Goal: Task Accomplishment & Management: Use online tool/utility

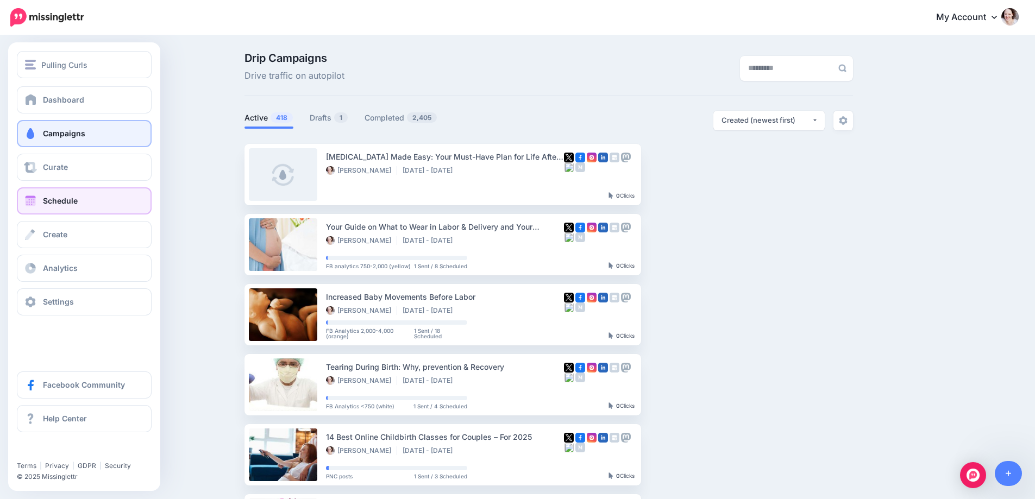
click at [41, 200] on link "Schedule" at bounding box center [84, 200] width 135 height 27
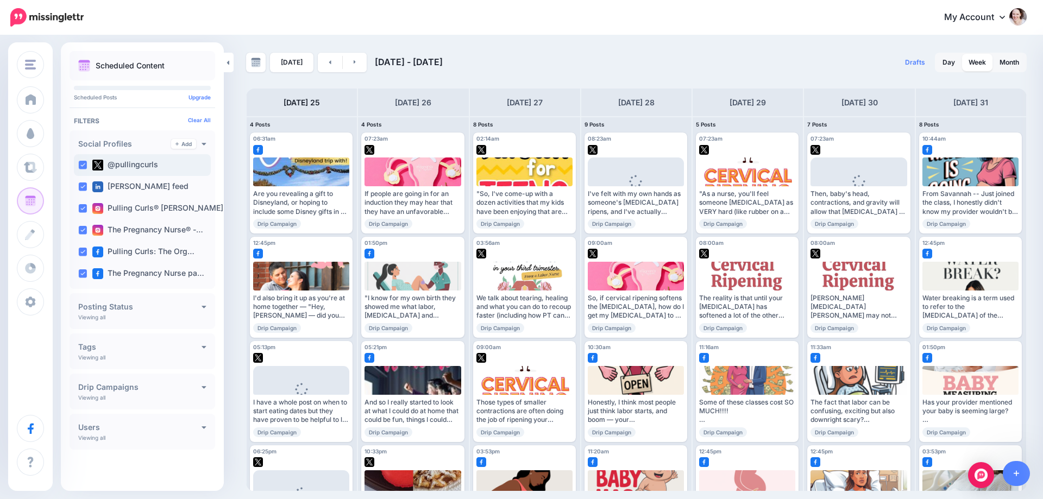
click at [83, 164] on ins at bounding box center [82, 165] width 9 height 9
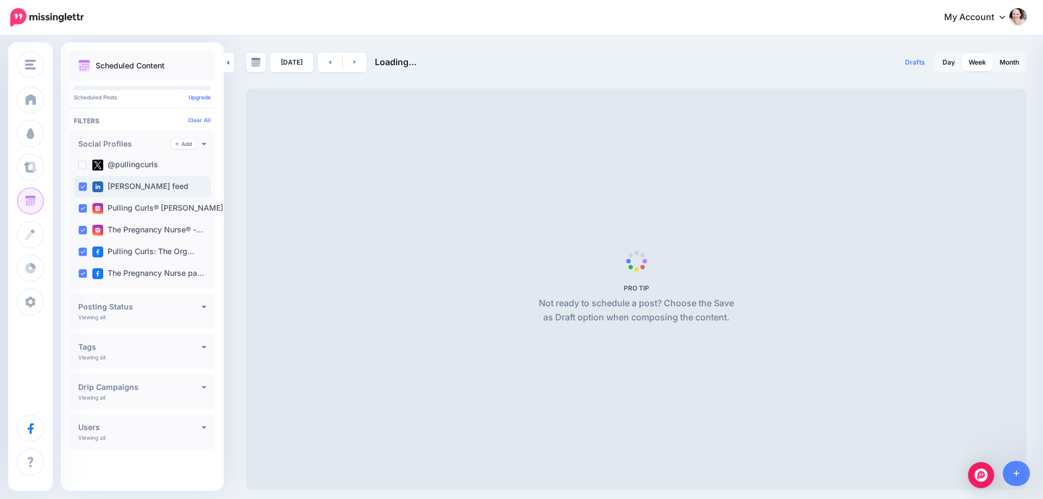
click at [84, 191] on div "[PERSON_NAME] feed" at bounding box center [142, 187] width 137 height 22
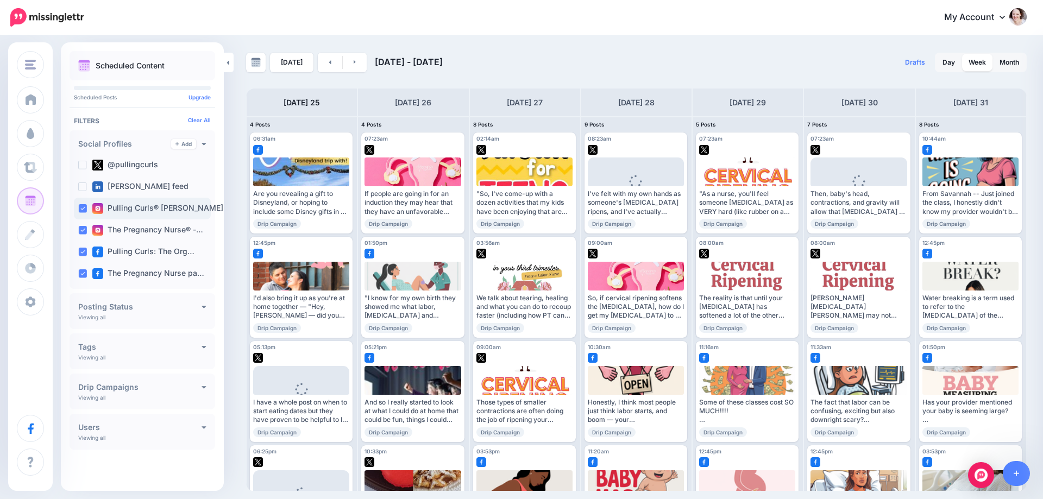
click at [83, 207] on ins at bounding box center [82, 208] width 9 height 9
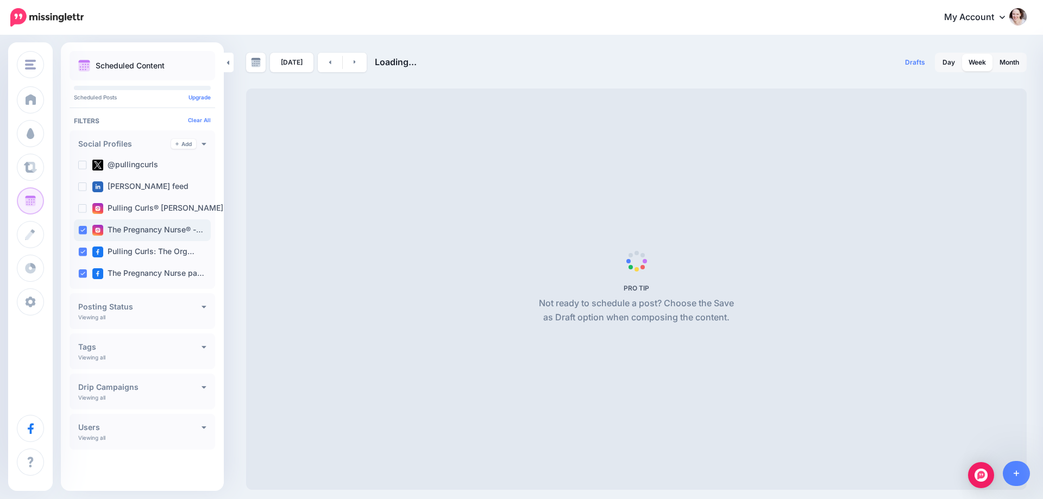
click at [85, 226] on ins at bounding box center [82, 230] width 9 height 9
drag, startPoint x: 80, startPoint y: 248, endPoint x: 300, endPoint y: 269, distance: 220.4
click at [80, 249] on ins at bounding box center [82, 252] width 9 height 9
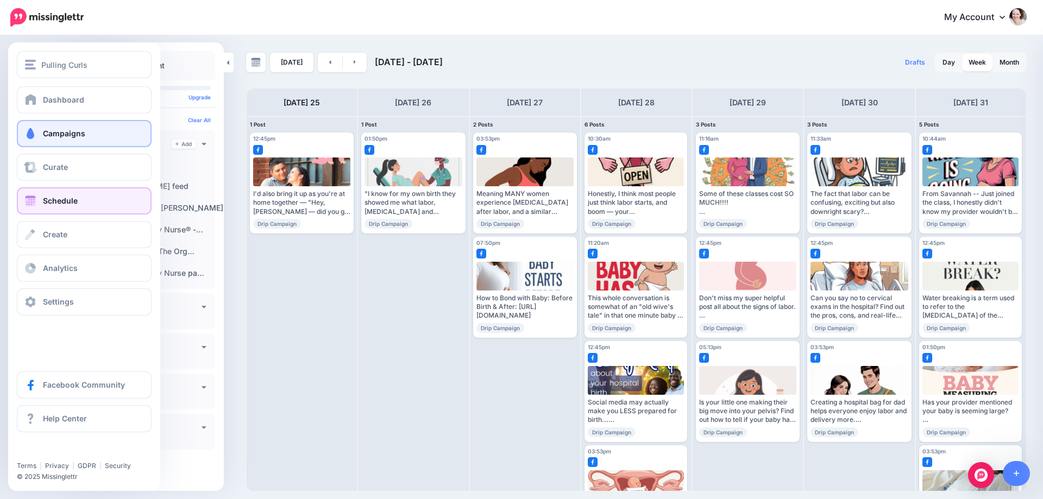
click at [39, 133] on link "Campaigns" at bounding box center [84, 133] width 135 height 27
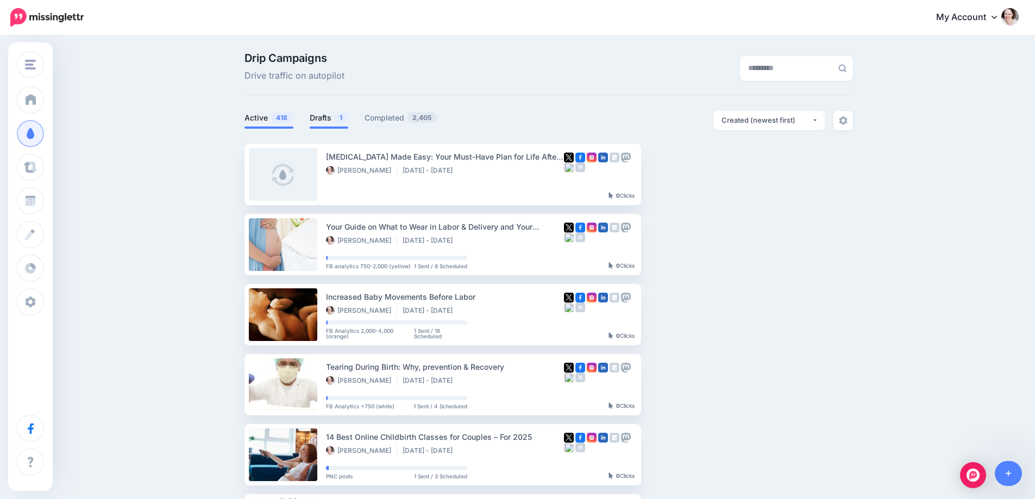
click at [323, 121] on link "Drafts 1" at bounding box center [329, 117] width 39 height 13
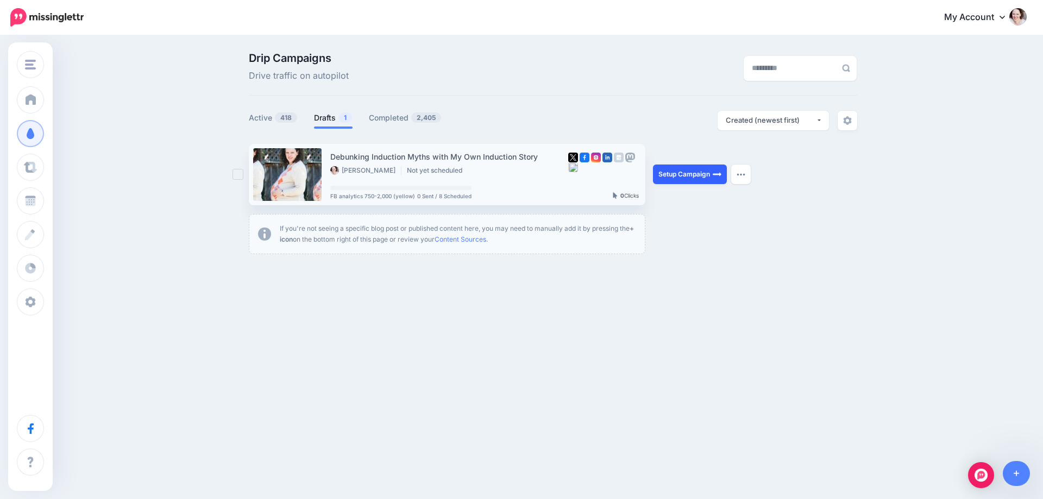
click at [683, 168] on link "Setup Campaign" at bounding box center [690, 175] width 74 height 20
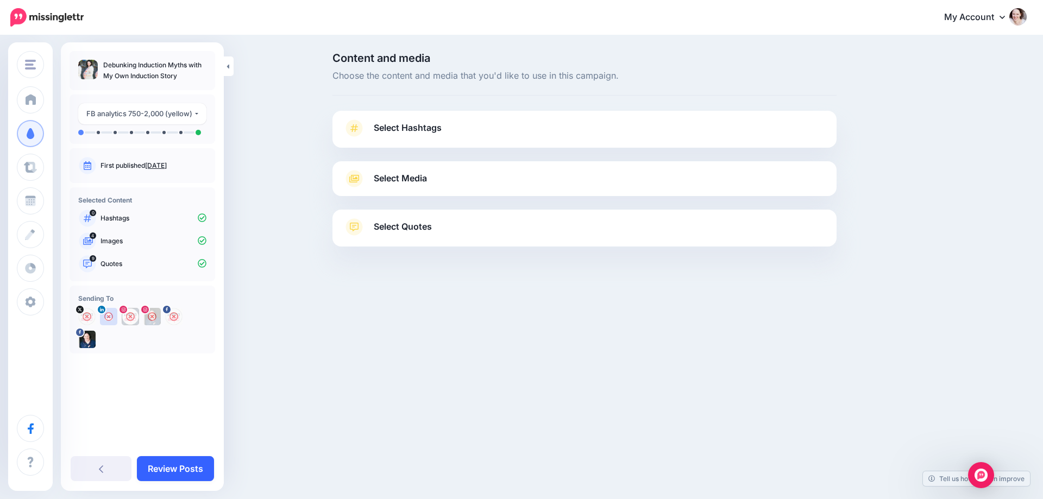
click at [166, 462] on link "Review Posts" at bounding box center [175, 468] width 77 height 25
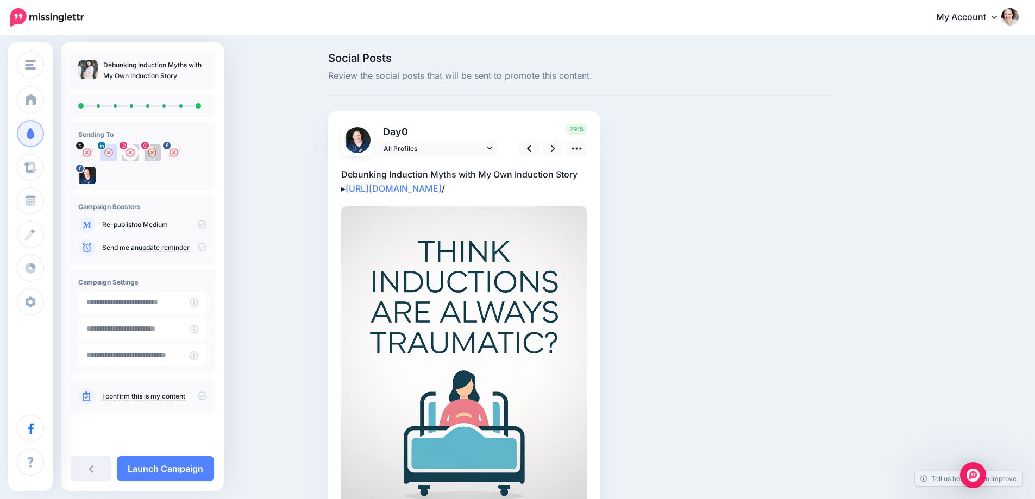
click at [166, 463] on link "Launch Campaign" at bounding box center [165, 468] width 97 height 25
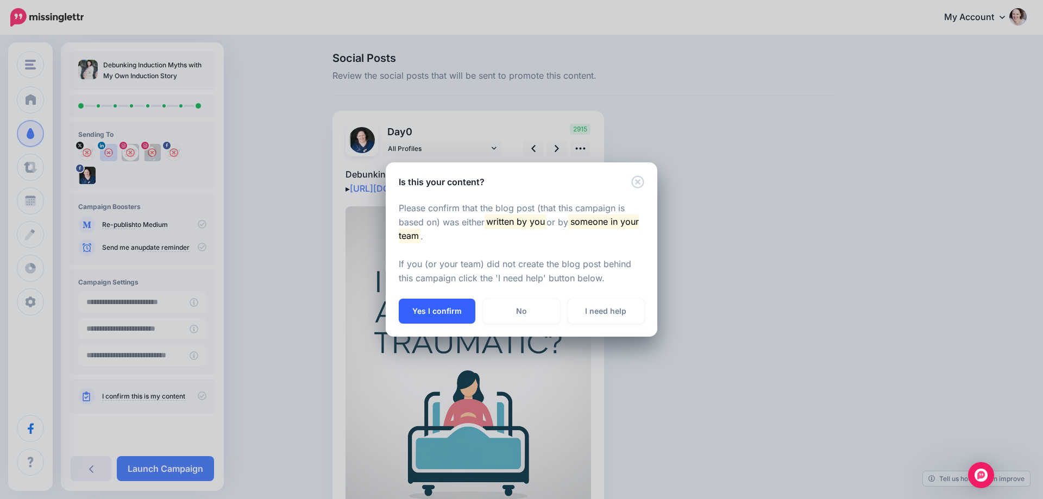
click at [445, 317] on button "Yes I confirm" at bounding box center [437, 311] width 77 height 25
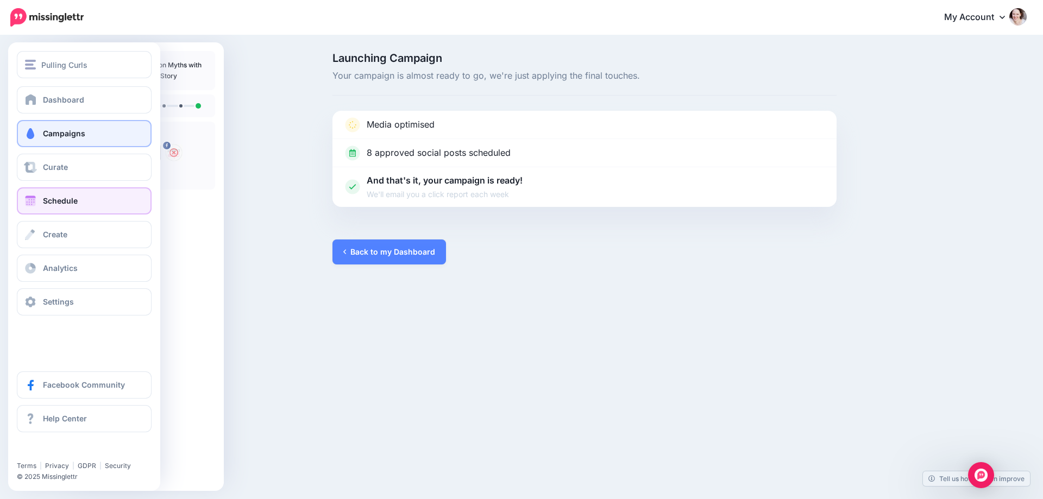
click at [36, 204] on span at bounding box center [30, 201] width 14 height 11
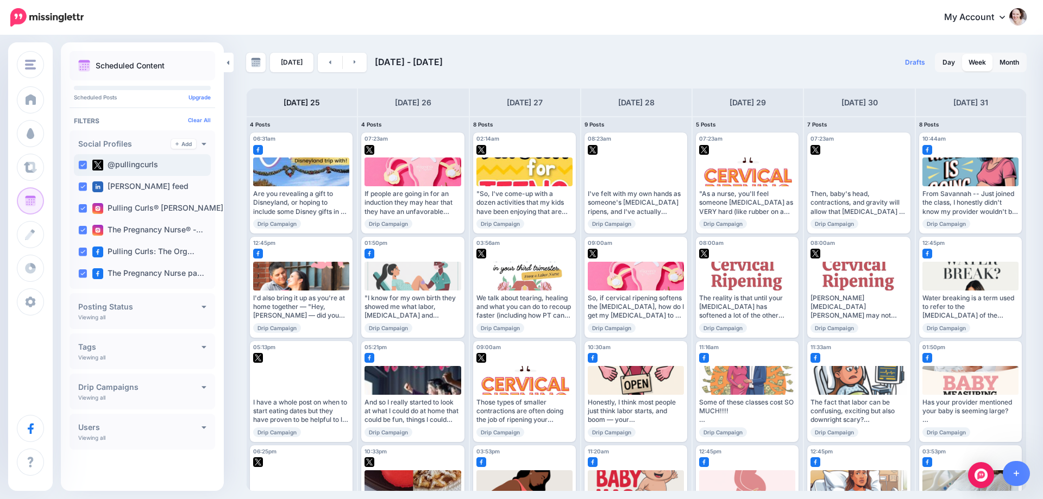
click at [81, 165] on ins at bounding box center [82, 165] width 9 height 9
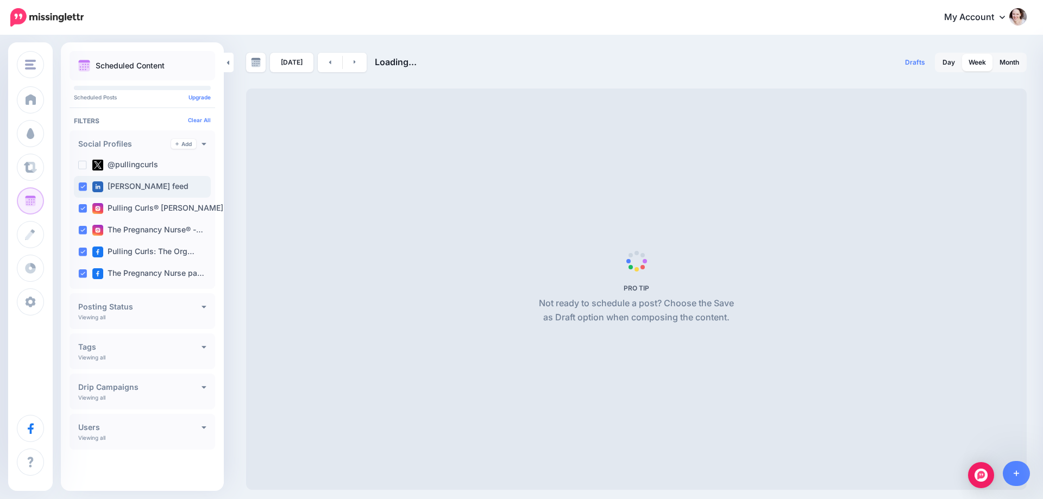
click at [81, 184] on ins at bounding box center [82, 186] width 9 height 9
click at [83, 208] on ins at bounding box center [82, 208] width 9 height 9
click at [84, 230] on ins at bounding box center [82, 230] width 9 height 9
click at [87, 256] on div "Pulling Curls: The Org…" at bounding box center [142, 252] width 137 height 22
